Goal: Task Accomplishment & Management: Manage account settings

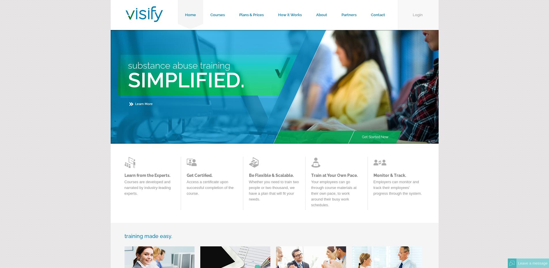
click at [420, 18] on link "Login" at bounding box center [418, 15] width 41 height 30
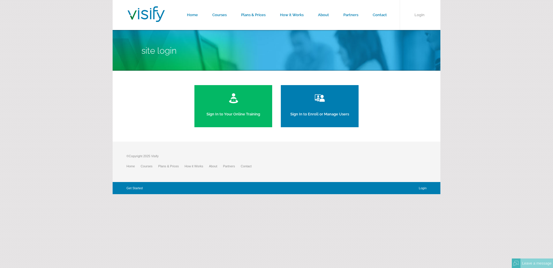
click at [229, 105] on link "Sign In to Your Online Training" at bounding box center [234, 106] width 78 height 42
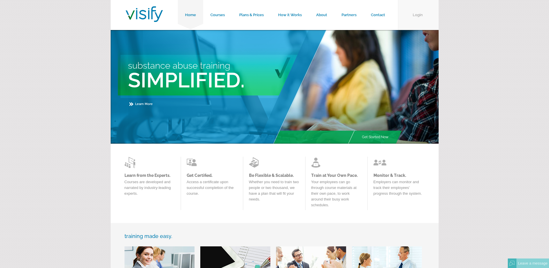
click at [426, 16] on link "Login" at bounding box center [418, 15] width 41 height 30
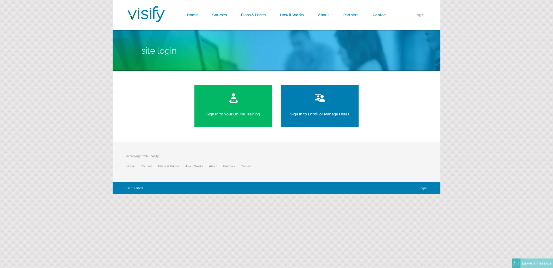
click at [319, 109] on link "Sign In to Enroll or Manage Users" at bounding box center [320, 106] width 78 height 42
